Goal: Task Accomplishment & Management: Use online tool/utility

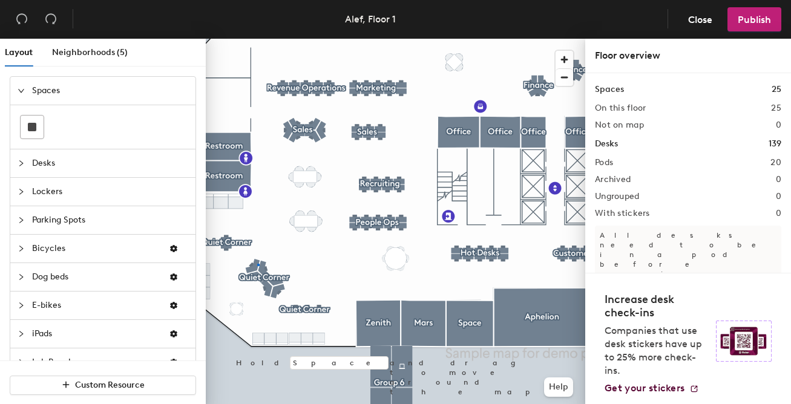
click at [257, 39] on div at bounding box center [396, 39] width 380 height 0
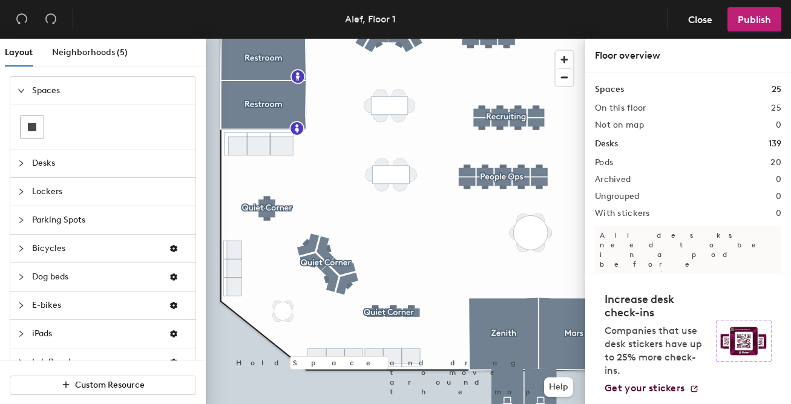
click at [92, 67] on div "Layout Neighborhoods (5)" at bounding box center [105, 58] width 201 height 38
click at [92, 53] on span "Neighborhoods (5)" at bounding box center [90, 52] width 76 height 10
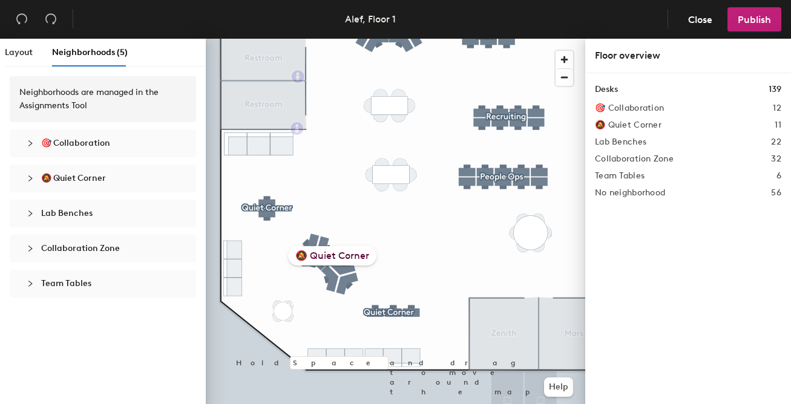
click at [312, 255] on div "🔕 Quiet Corner" at bounding box center [332, 255] width 88 height 19
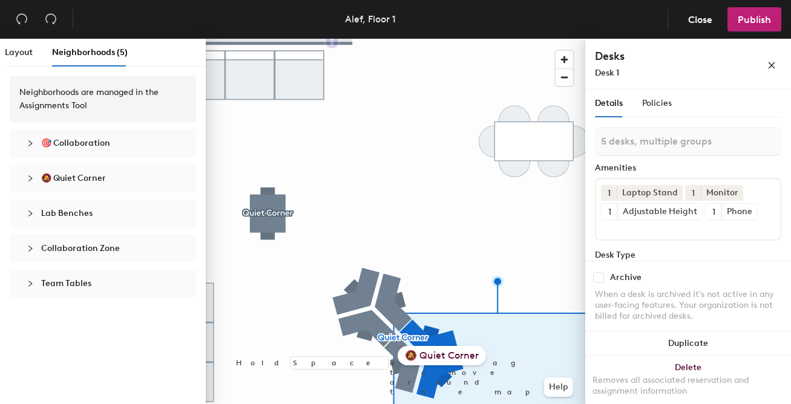
type input "4 desks, multiple groups"
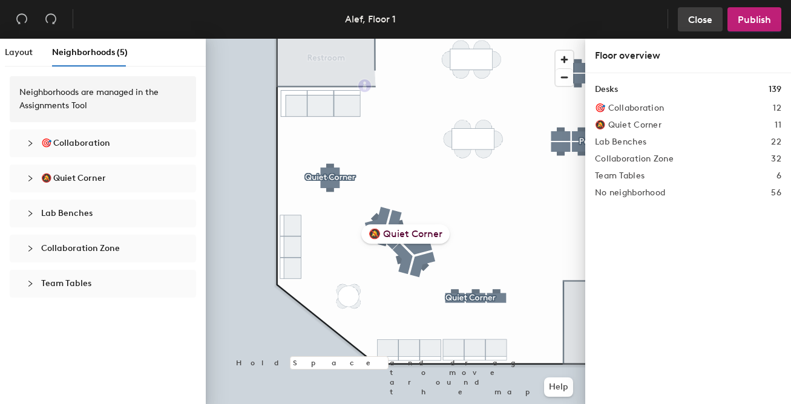
click at [695, 22] on span "Close" at bounding box center [700, 20] width 24 height 12
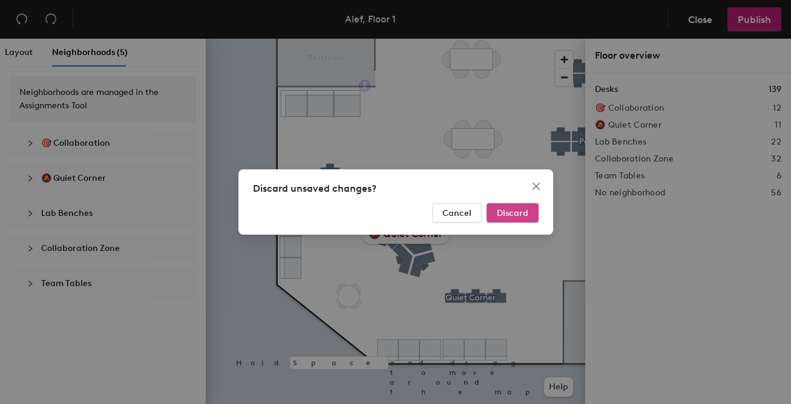
click at [510, 211] on span "Discard" at bounding box center [512, 213] width 31 height 10
